Goal: Find specific page/section: Find specific page/section

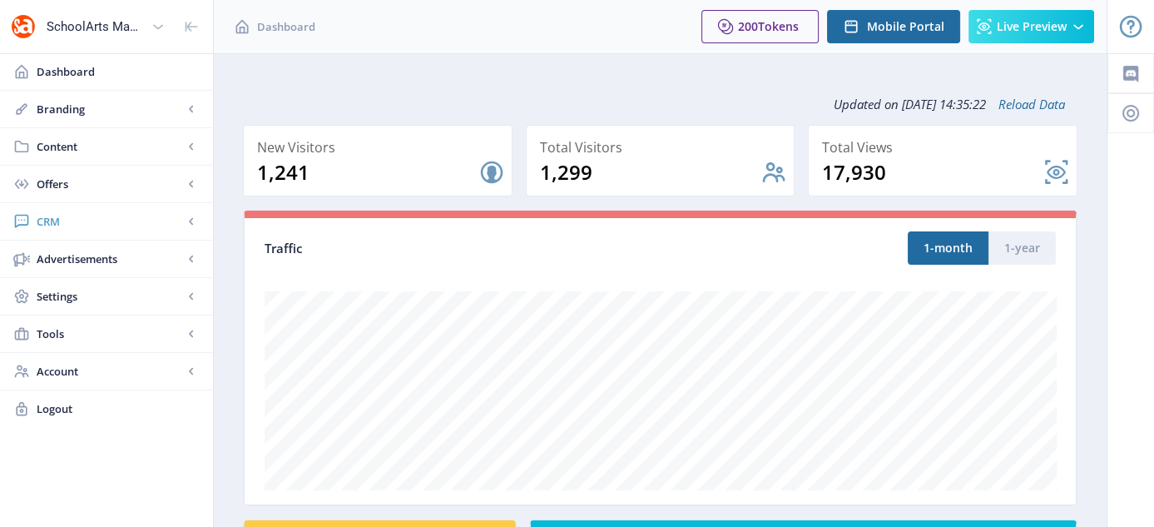
click at [58, 216] on span "CRM" at bounding box center [110, 221] width 146 height 17
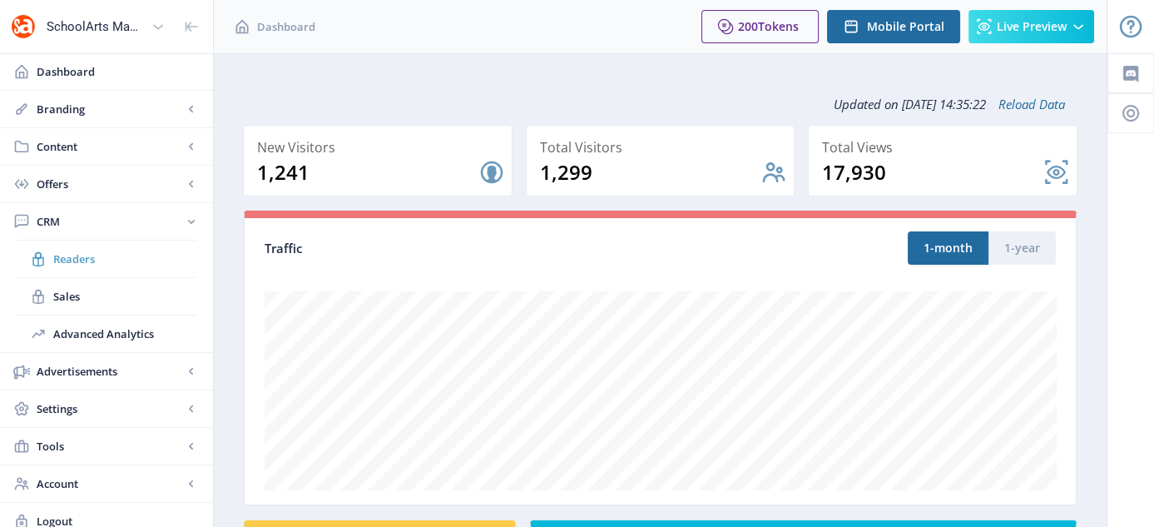
click at [84, 255] on span "Readers" at bounding box center [124, 258] width 143 height 17
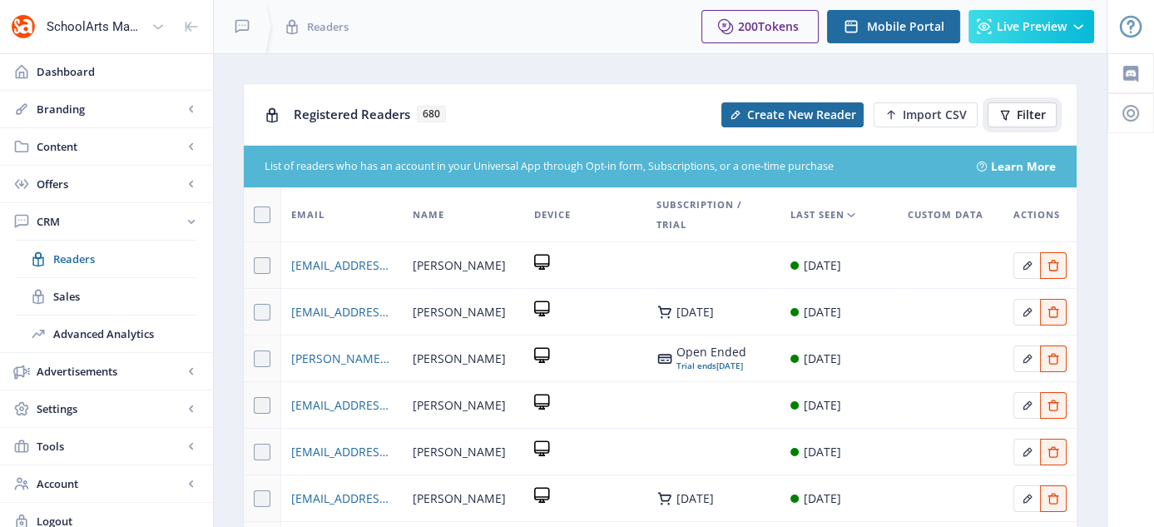
click at [1031, 114] on span "Filter" at bounding box center [1031, 114] width 29 height 13
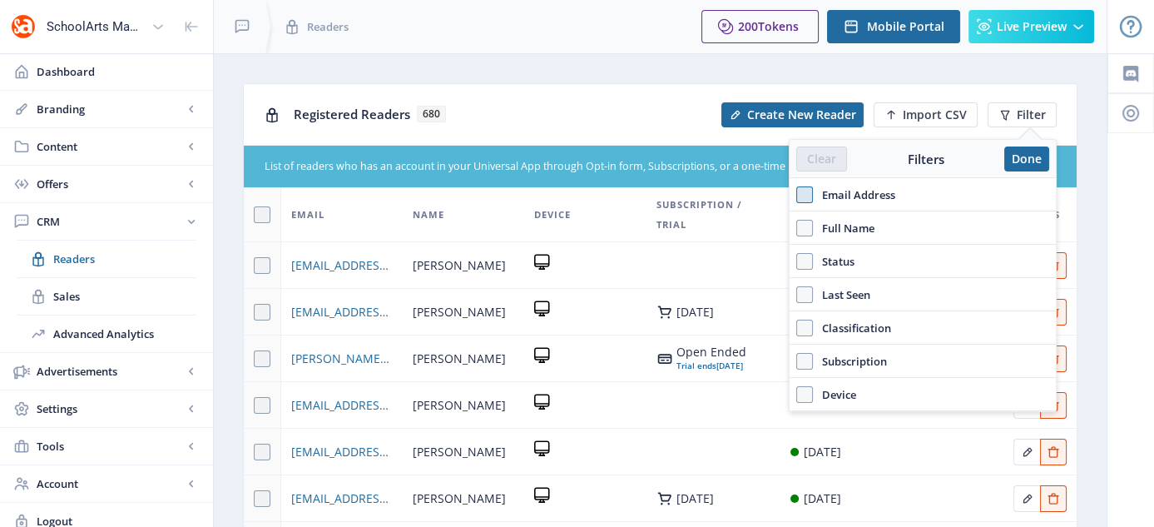
click at [806, 198] on span at bounding box center [804, 194] width 17 height 17
click at [797, 195] on input "Email Address" at bounding box center [796, 194] width 1 height 1
checkbox input "true"
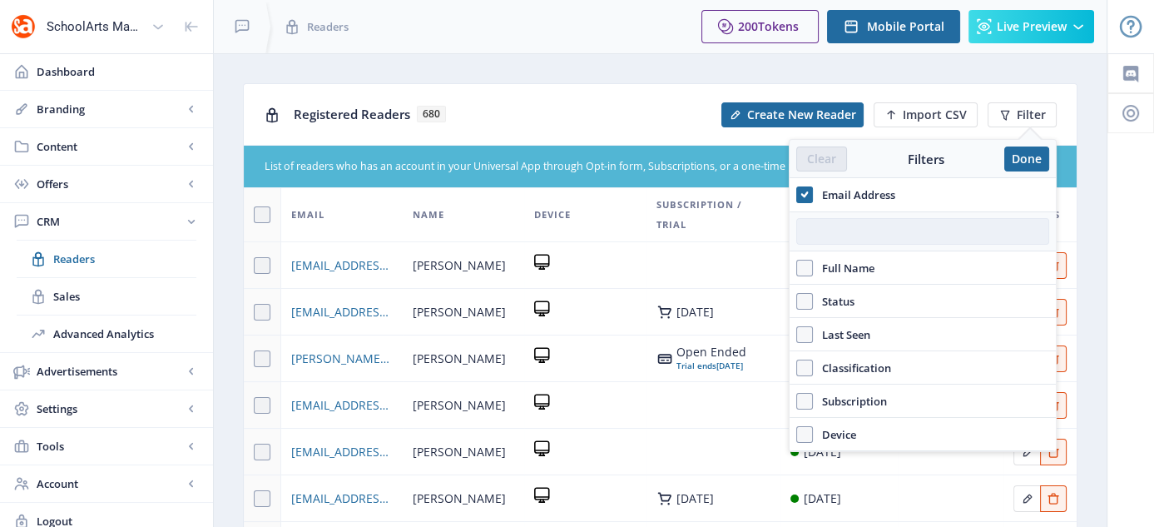
click at [850, 231] on input "text" at bounding box center [922, 231] width 253 height 27
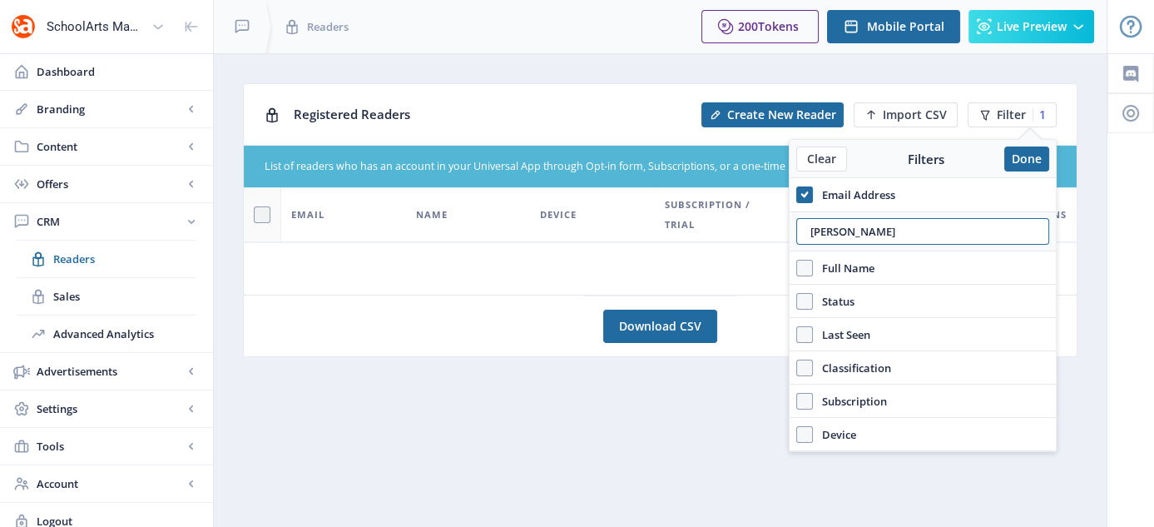
drag, startPoint x: 919, startPoint y: 225, endPoint x: 775, endPoint y: 247, distance: 144.9
click at [775, 247] on nb-layout "SchoolArts Magazine Dashboard Branding App Appearance Brand Brief Pages SEO Web…" at bounding box center [577, 269] width 1154 height 539
type input "[PERSON_NAME][EMAIL_ADDRESS][PERSON_NAME][DOMAIN_NAME]"
click at [1023, 156] on button "Done" at bounding box center [1026, 158] width 45 height 25
